Goal: Task Accomplishment & Management: Manage account settings

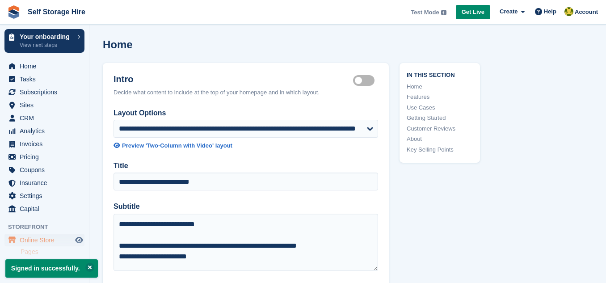
click at [198, 46] on div "Home" at bounding box center [348, 49] width 490 height 23
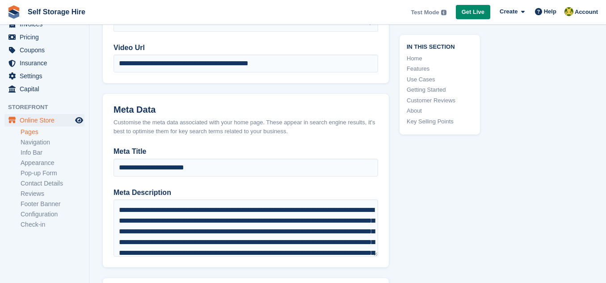
scroll to position [566, 0]
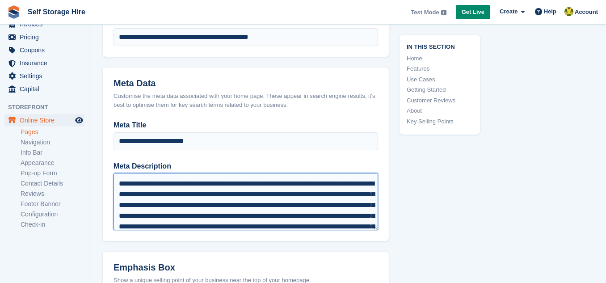
click at [259, 186] on textarea "Meta Description" at bounding box center [246, 201] width 265 height 57
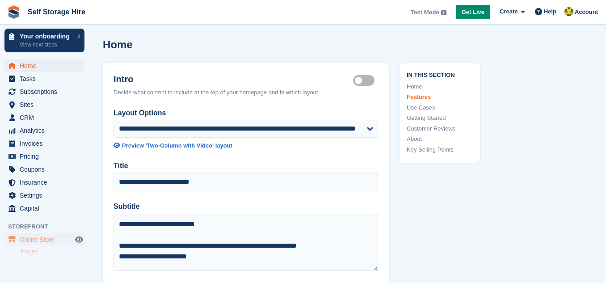
scroll to position [0, 0]
click at [51, 67] on span "Home" at bounding box center [47, 66] width 54 height 13
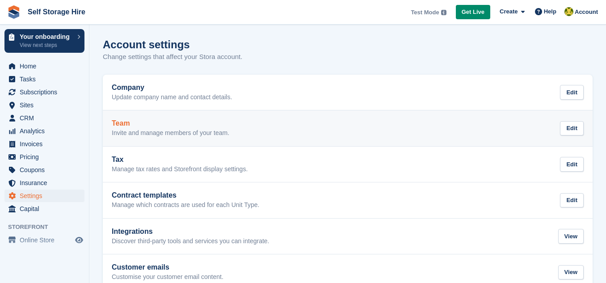
scroll to position [21, 0]
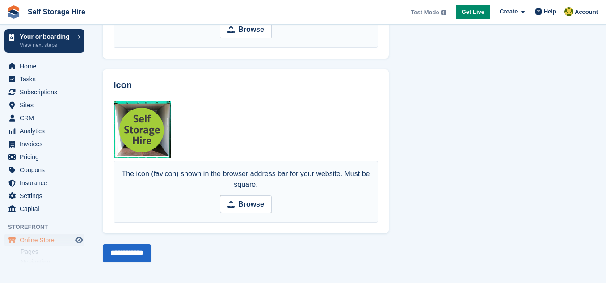
scroll to position [748, 0]
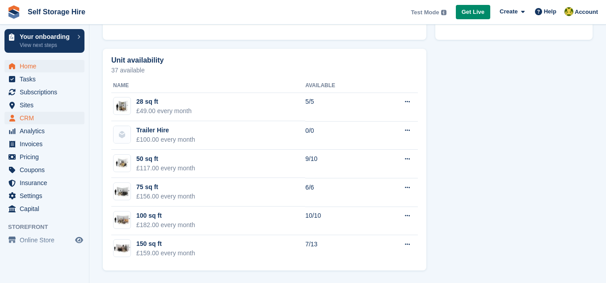
scroll to position [13, 0]
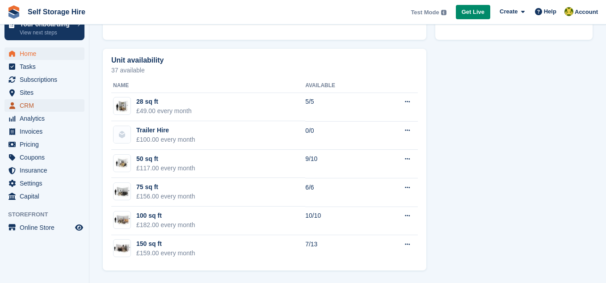
click at [59, 102] on span "CRM" at bounding box center [47, 105] width 54 height 13
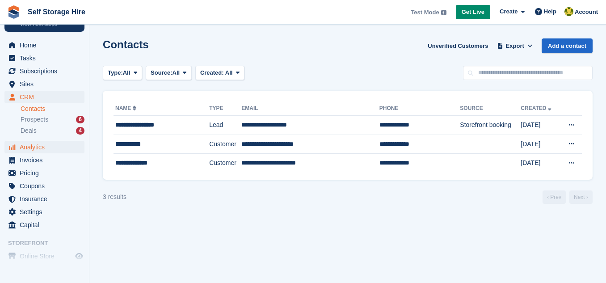
scroll to position [50, 0]
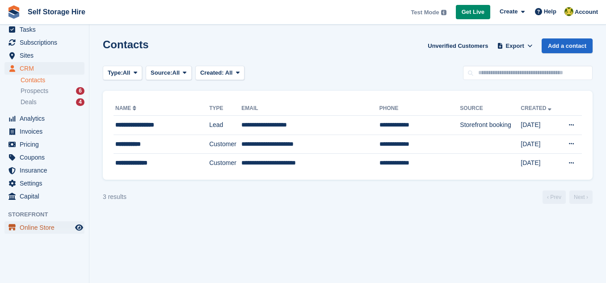
click at [40, 226] on span "Online Store" at bounding box center [47, 227] width 54 height 13
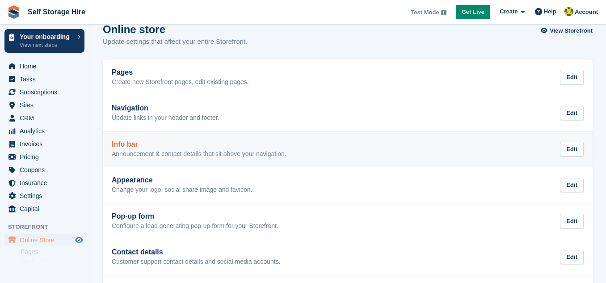
scroll to position [30, 0]
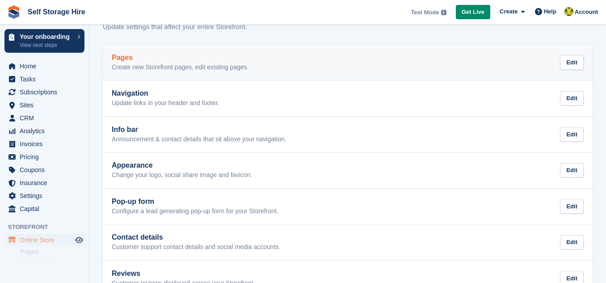
click at [436, 64] on div "Pages Create new Storefront pages, edit existing pages. Edit" at bounding box center [348, 63] width 472 height 18
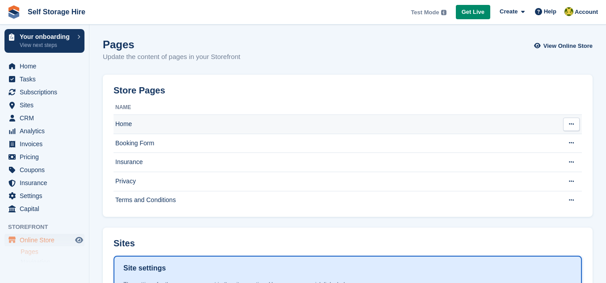
click at [571, 123] on icon at bounding box center [571, 124] width 5 height 6
click at [537, 142] on p "Edit page" at bounding box center [537, 142] width 78 height 12
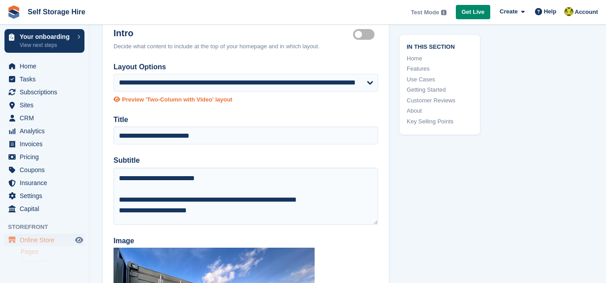
scroll to position [59, 0]
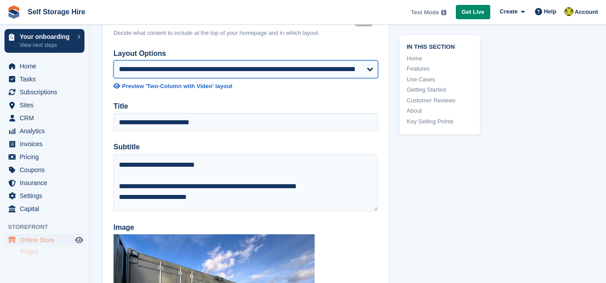
click at [355, 66] on select "**********" at bounding box center [246, 69] width 265 height 18
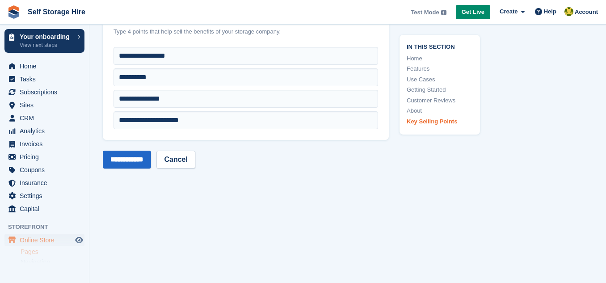
scroll to position [3271, 0]
